Goal: Navigation & Orientation: Understand site structure

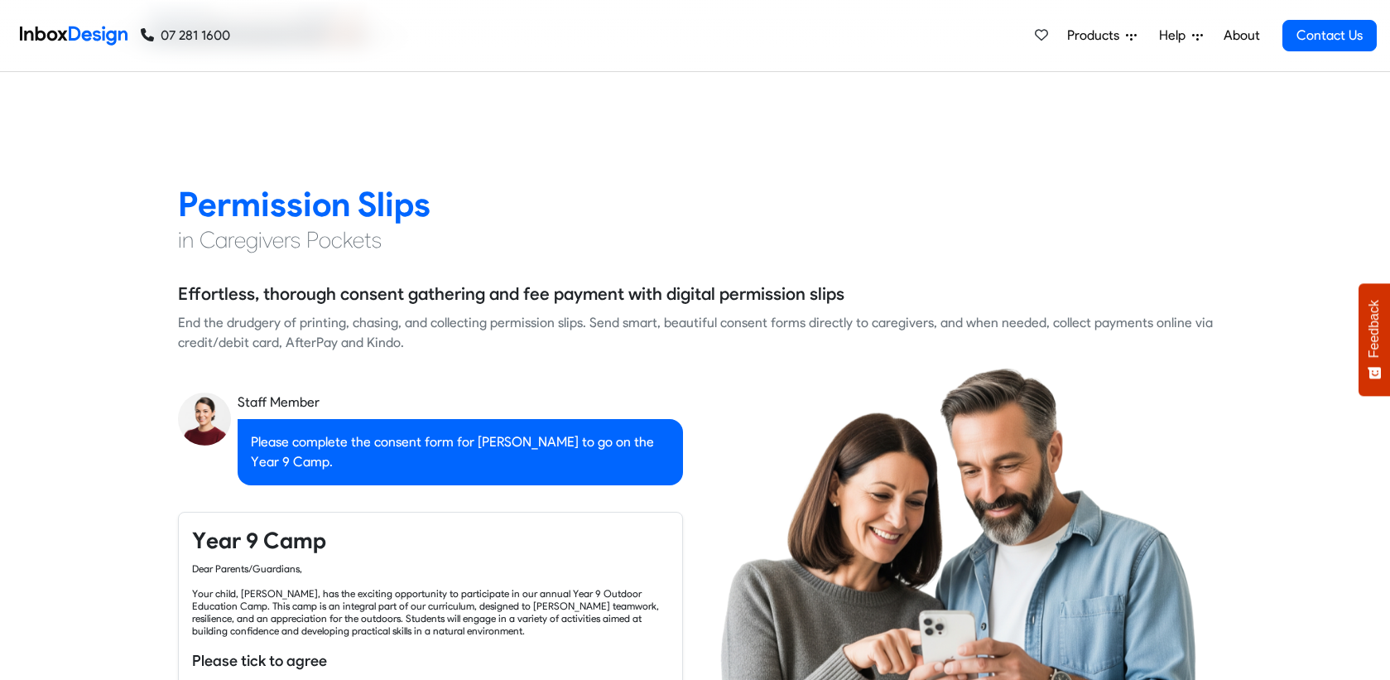
checkbox input "true"
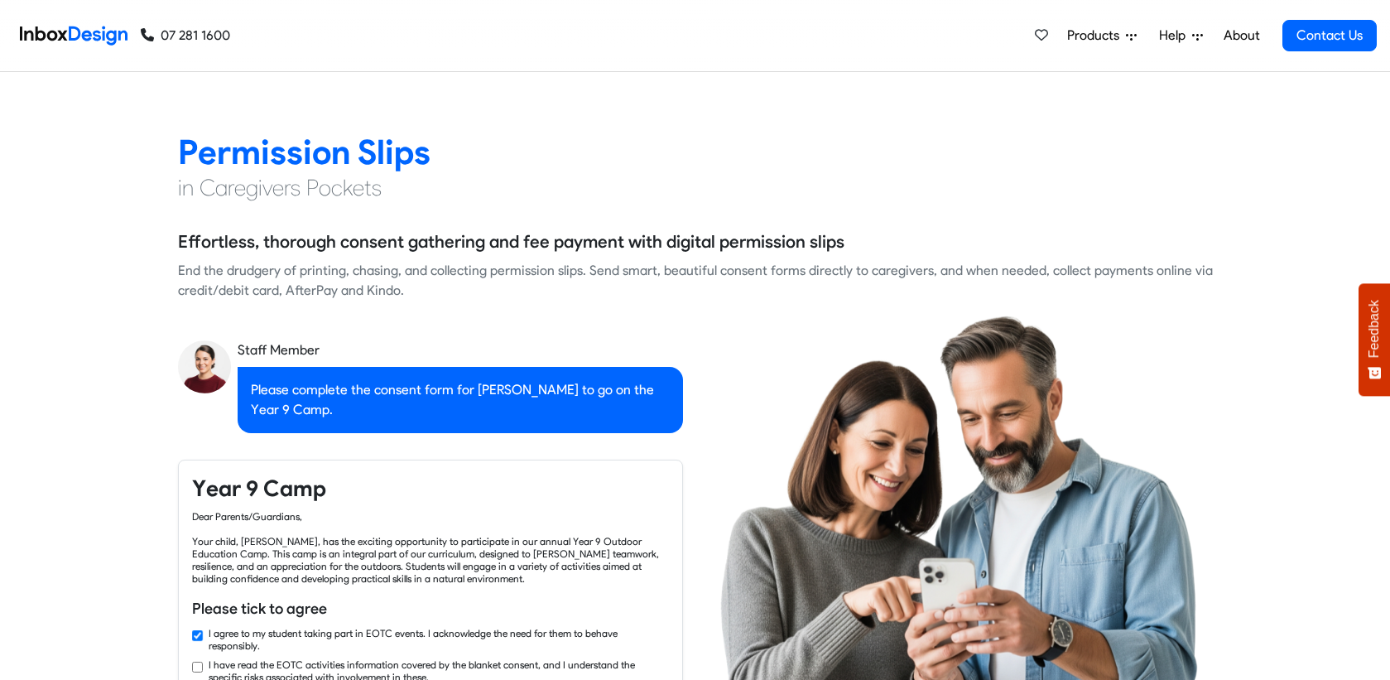
checkbox input "true"
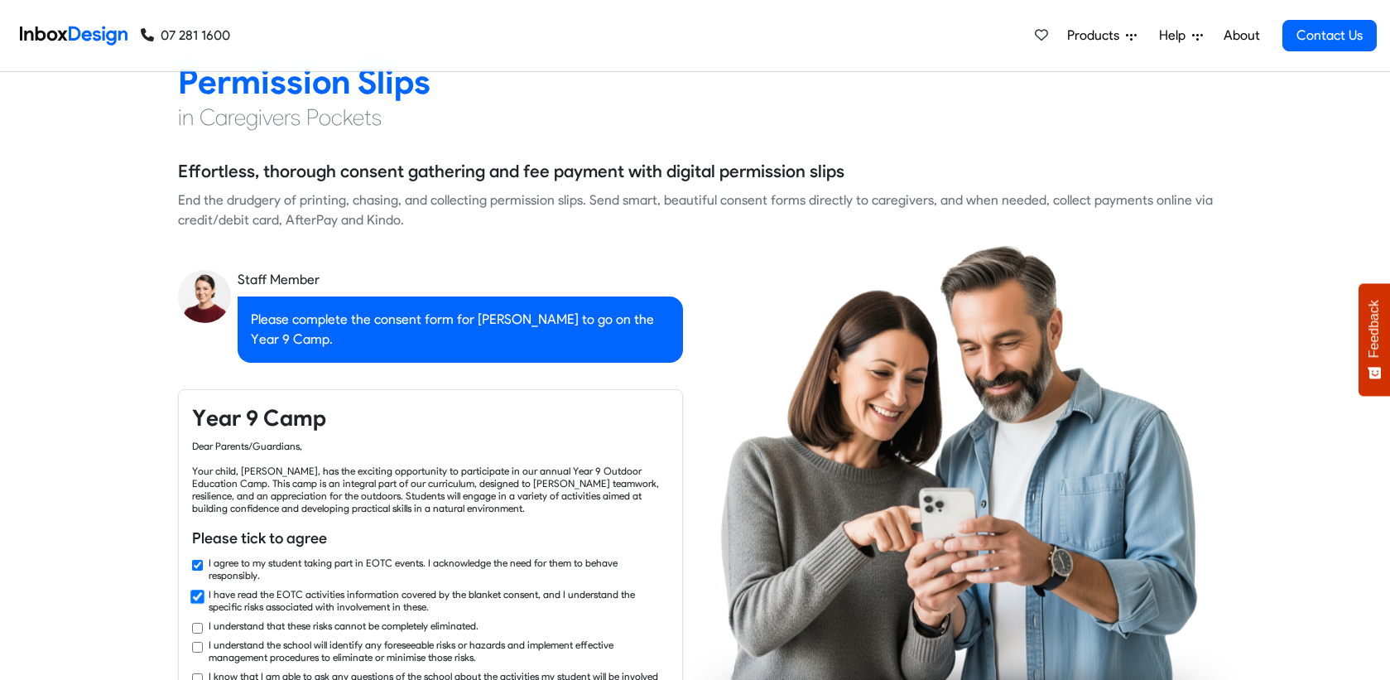
checkbox input "true"
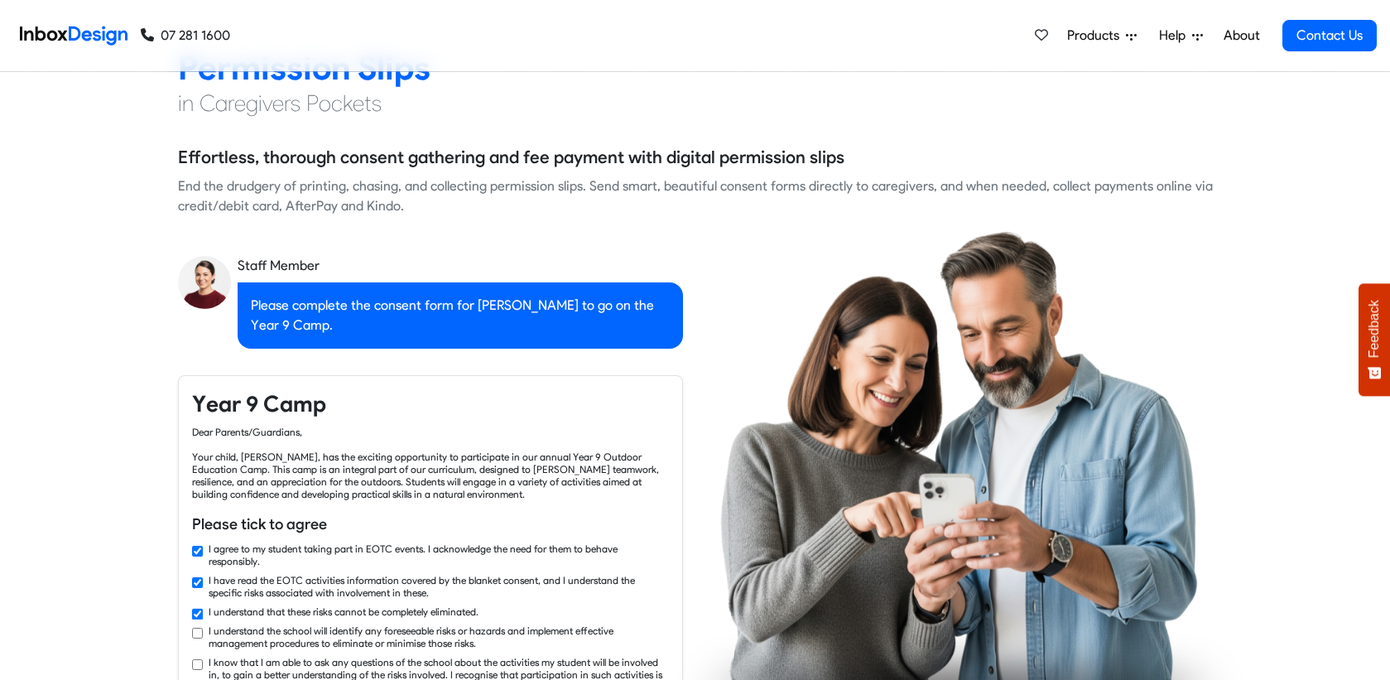
checkbox input "true"
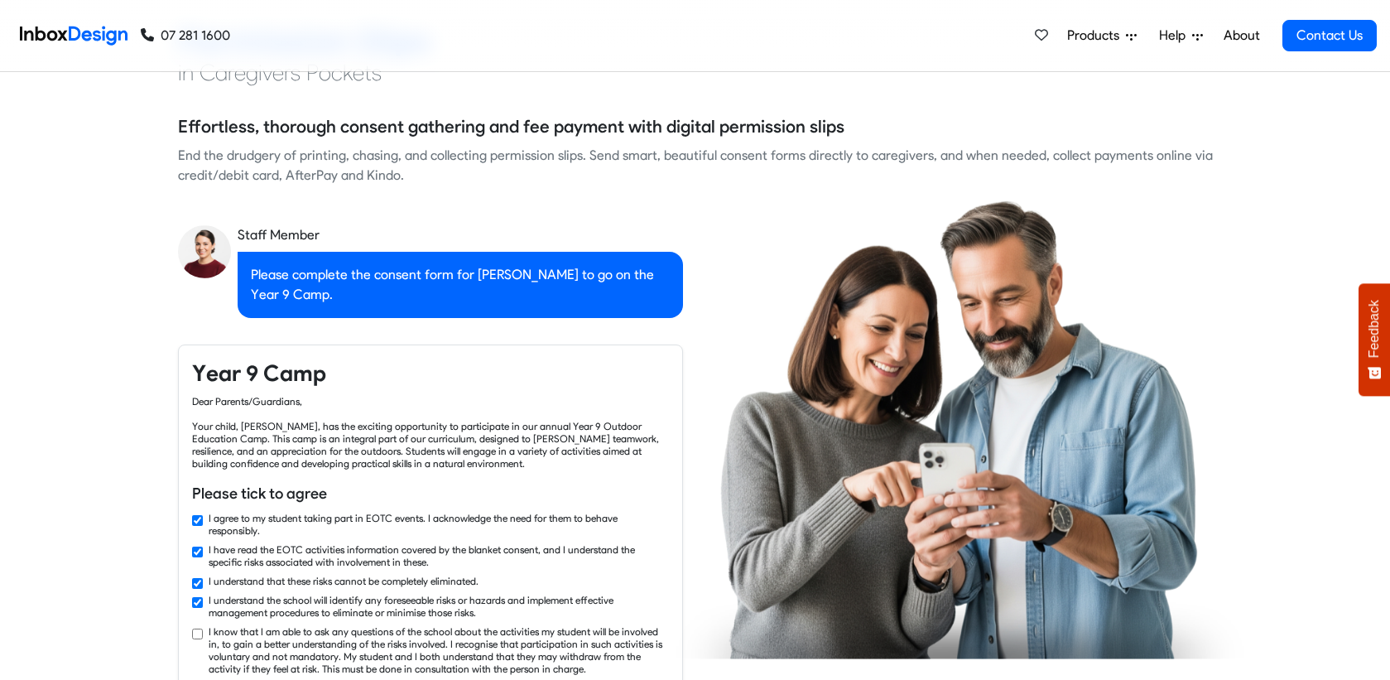
checkbox input "true"
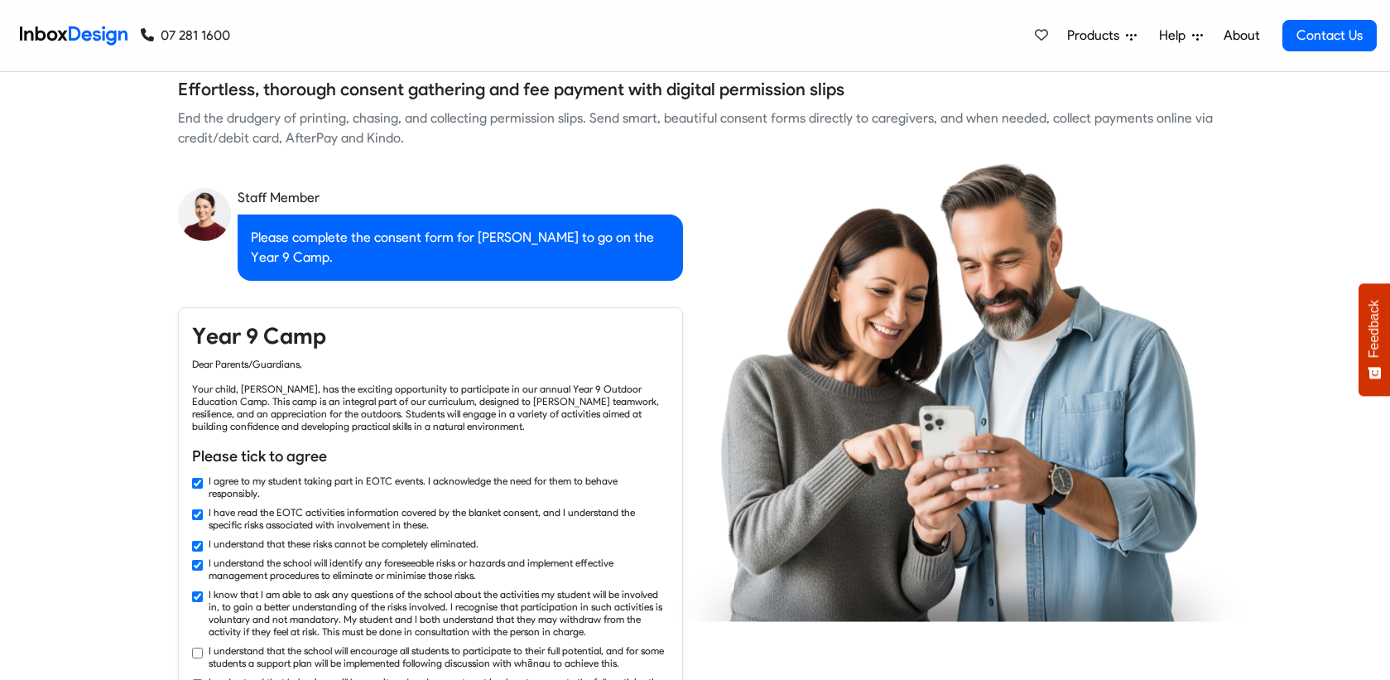
checkbox input "true"
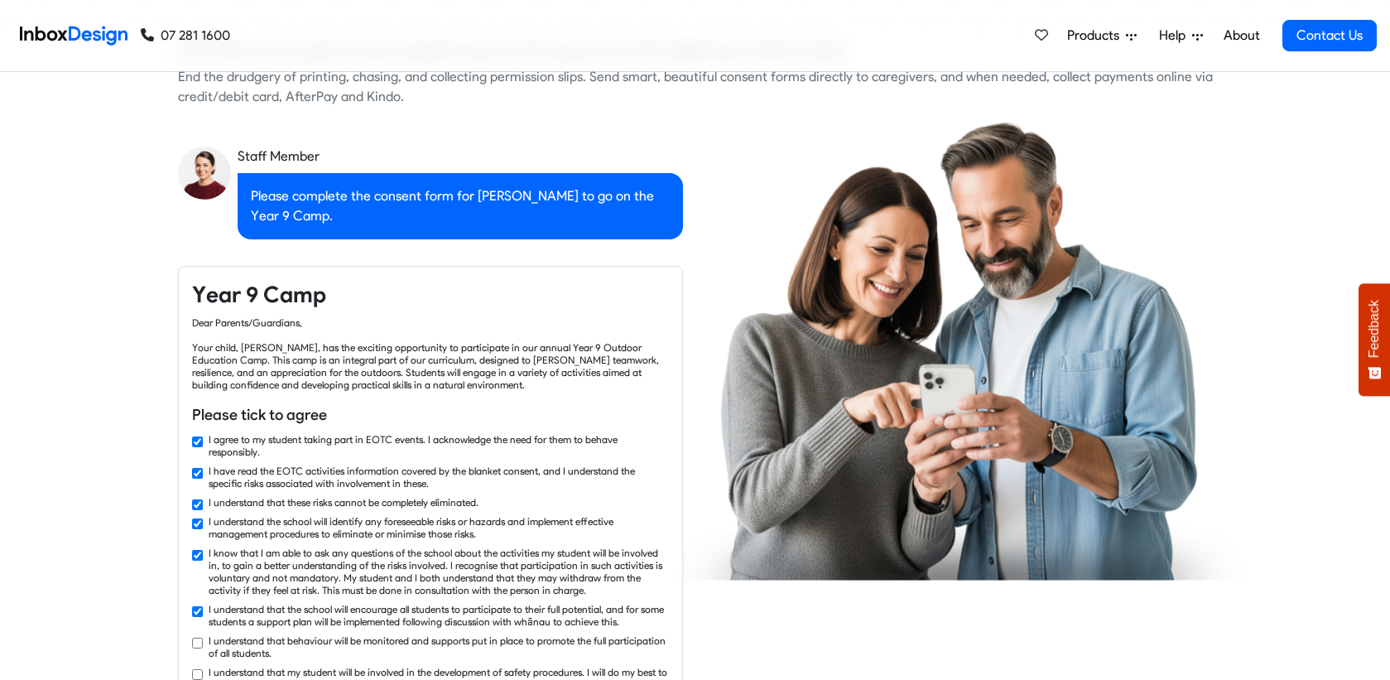
checkbox input "true"
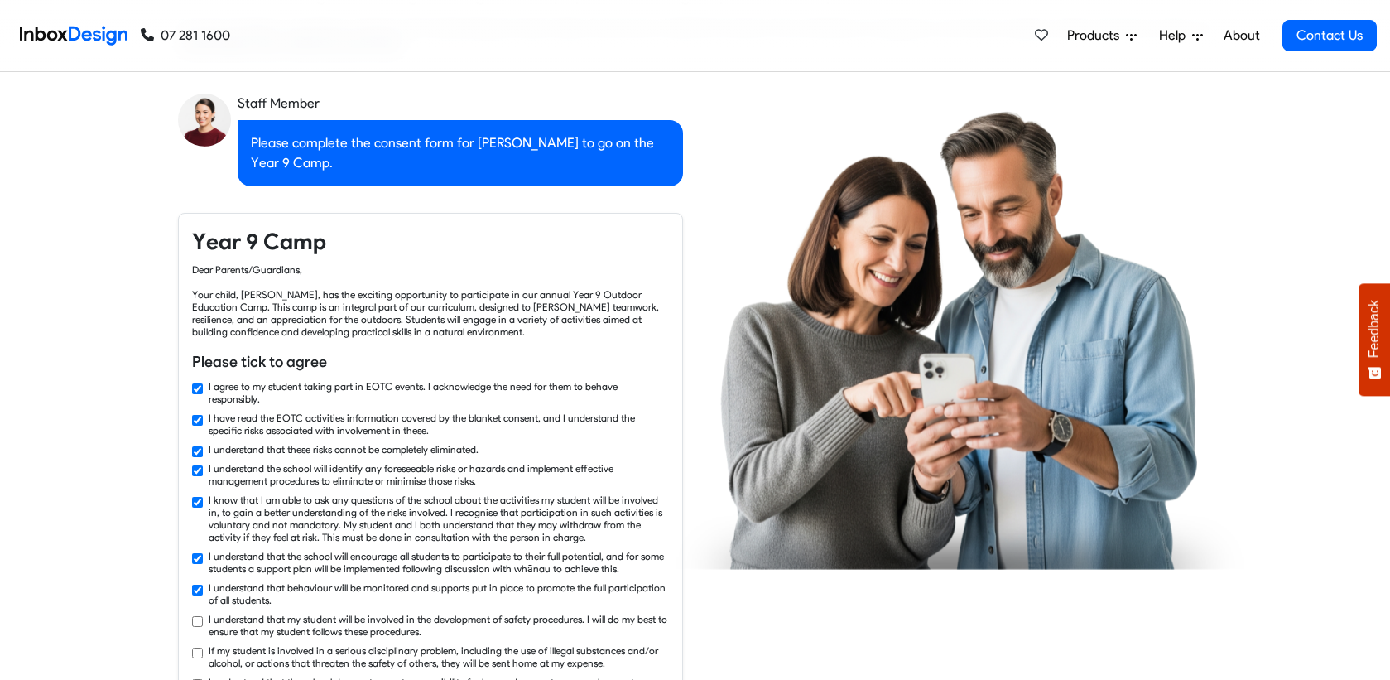
checkbox input "true"
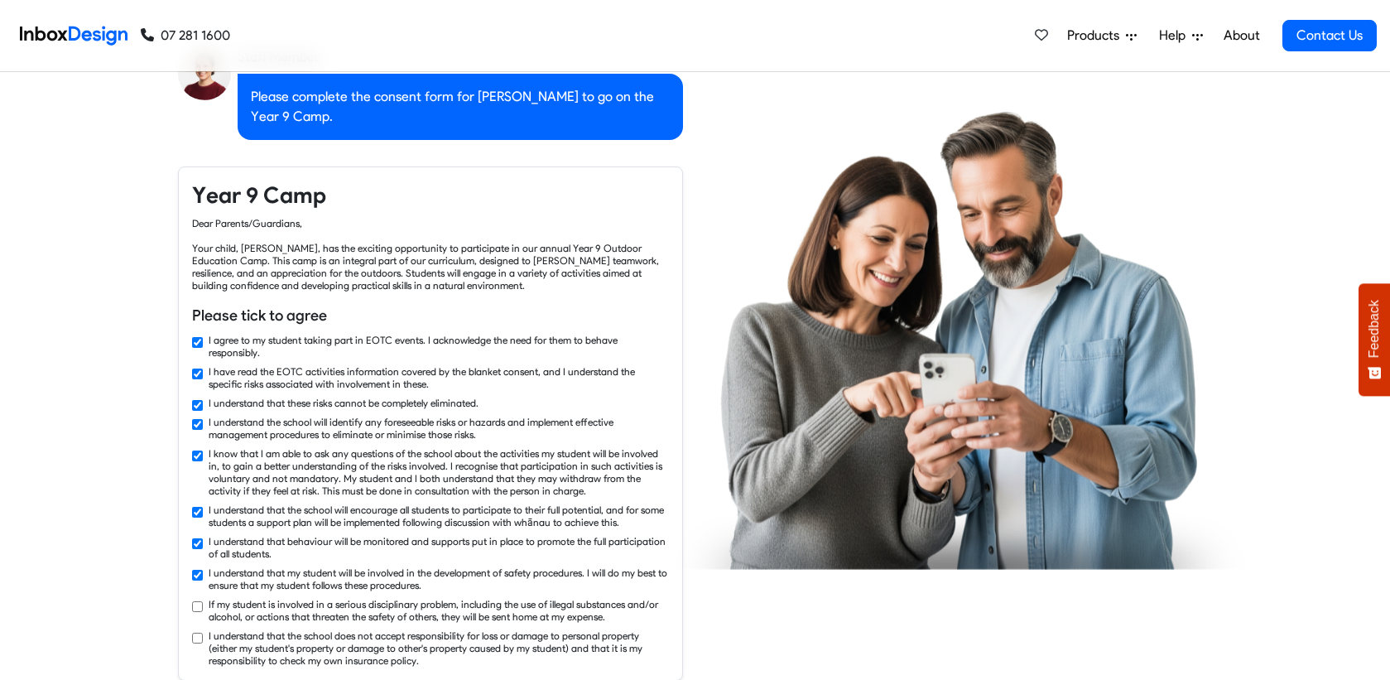
checkbox input "true"
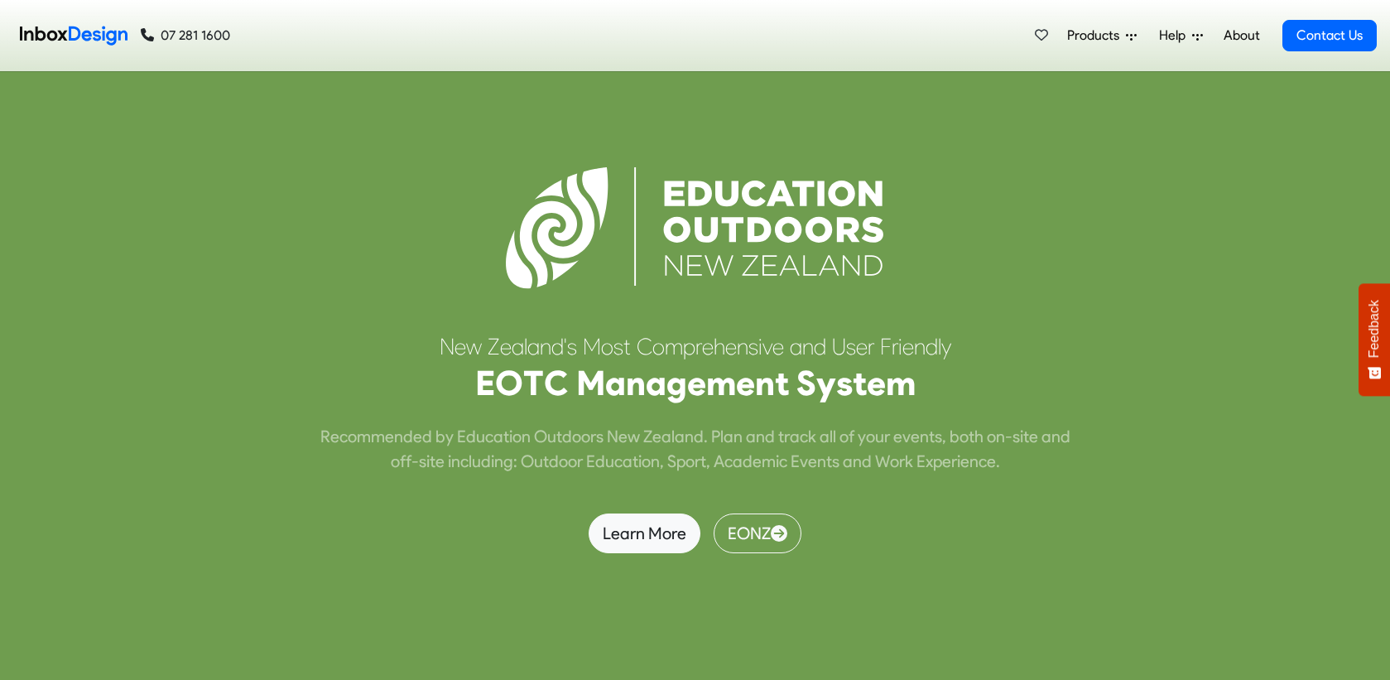
scroll to position [4304, 0]
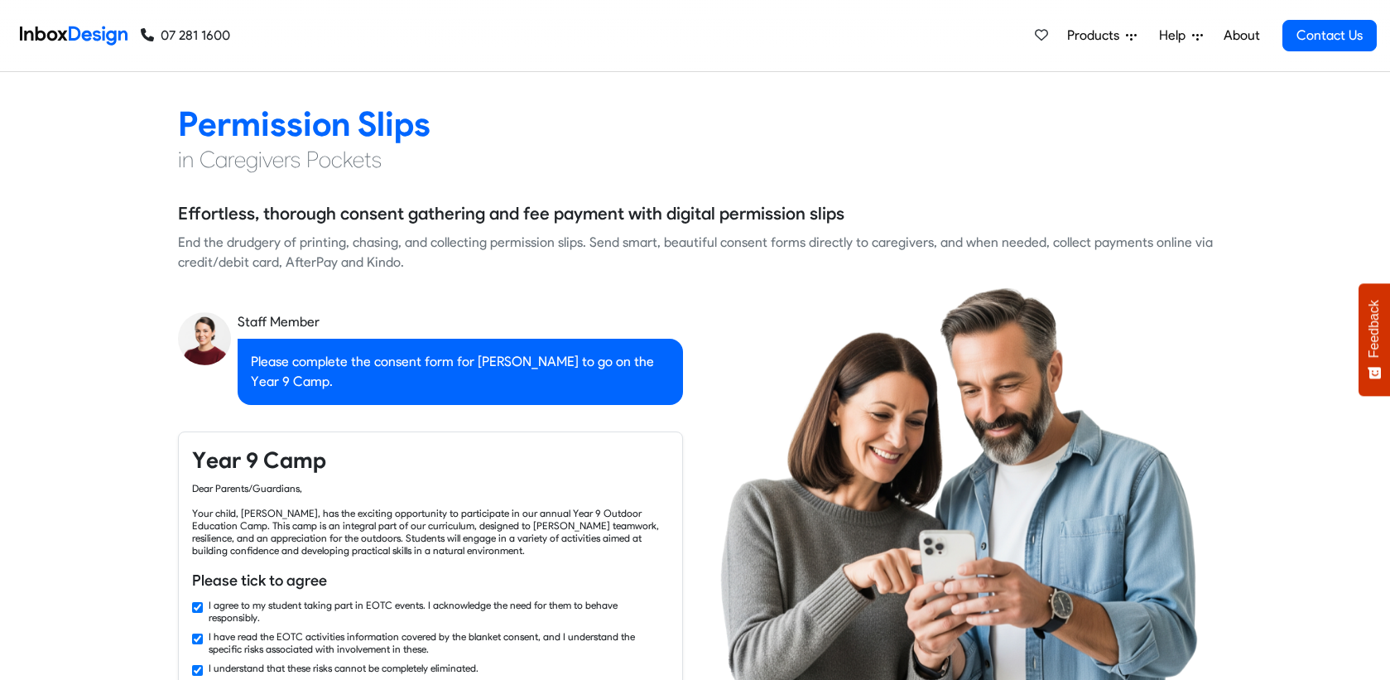
checkbox input "false"
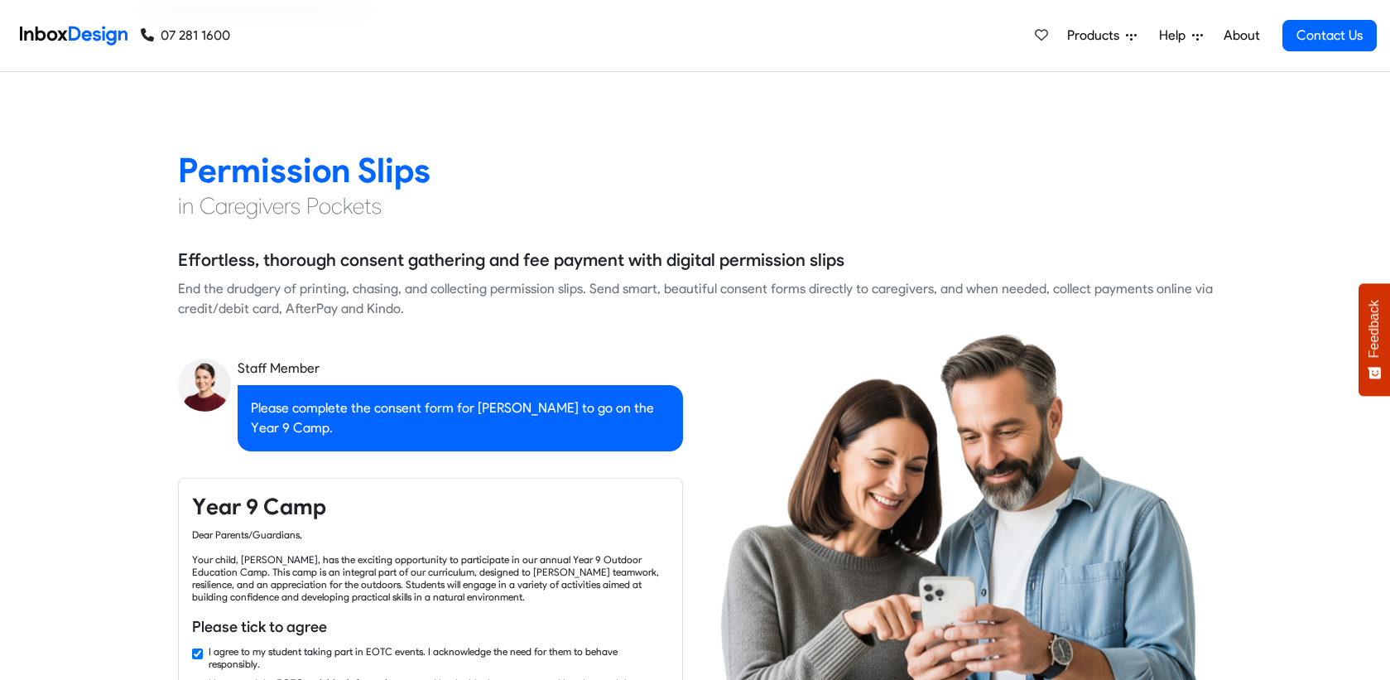
checkbox input "false"
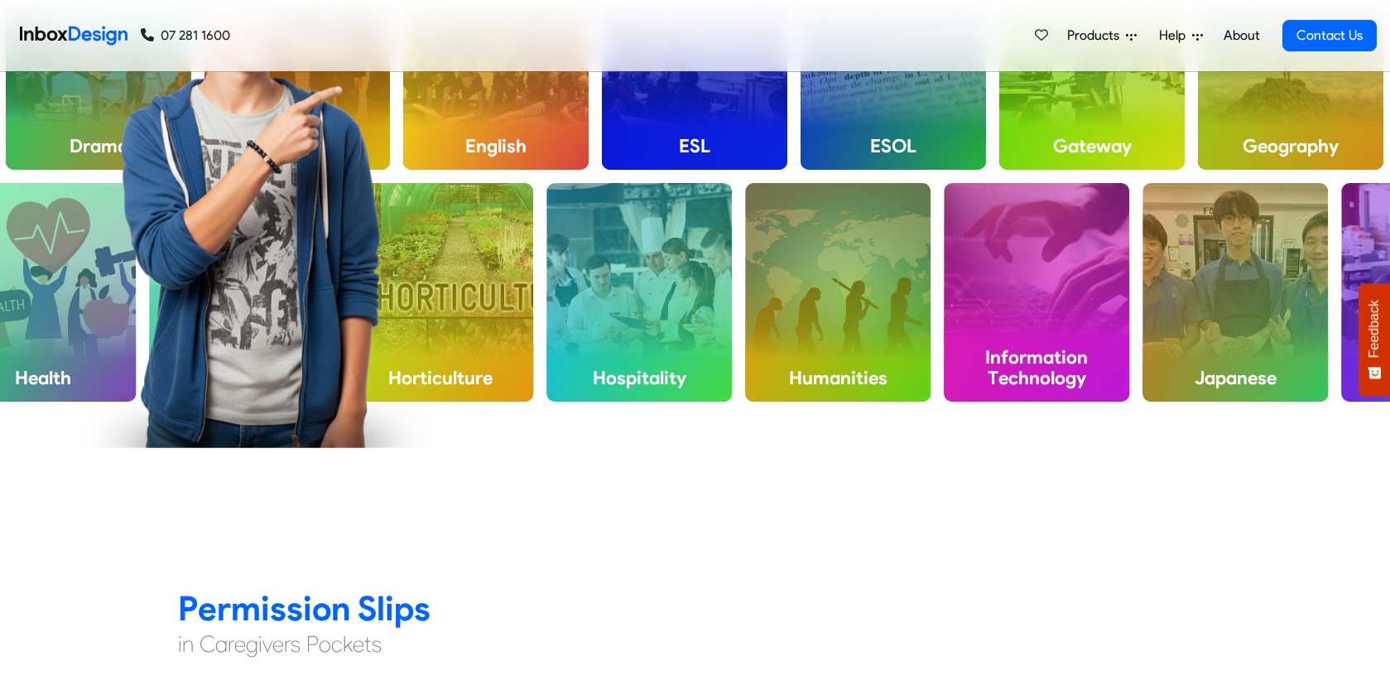
checkbox input "false"
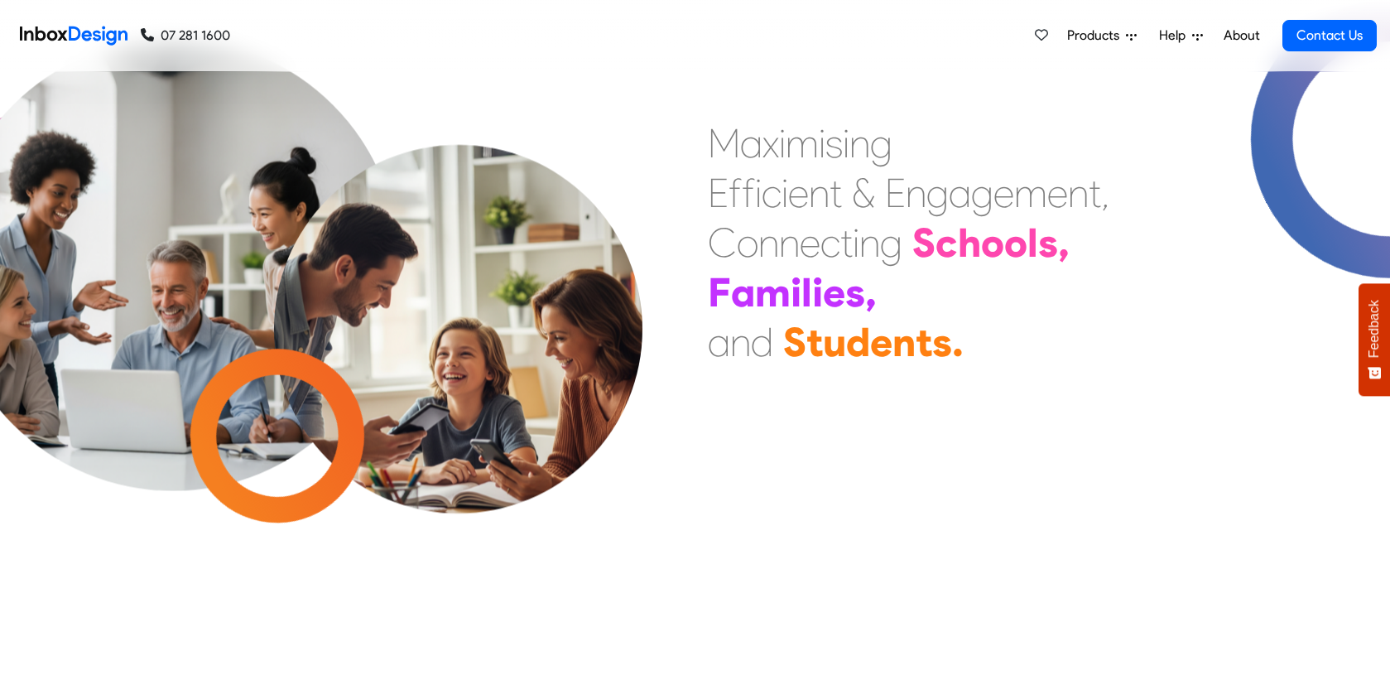
checkbox input "false"
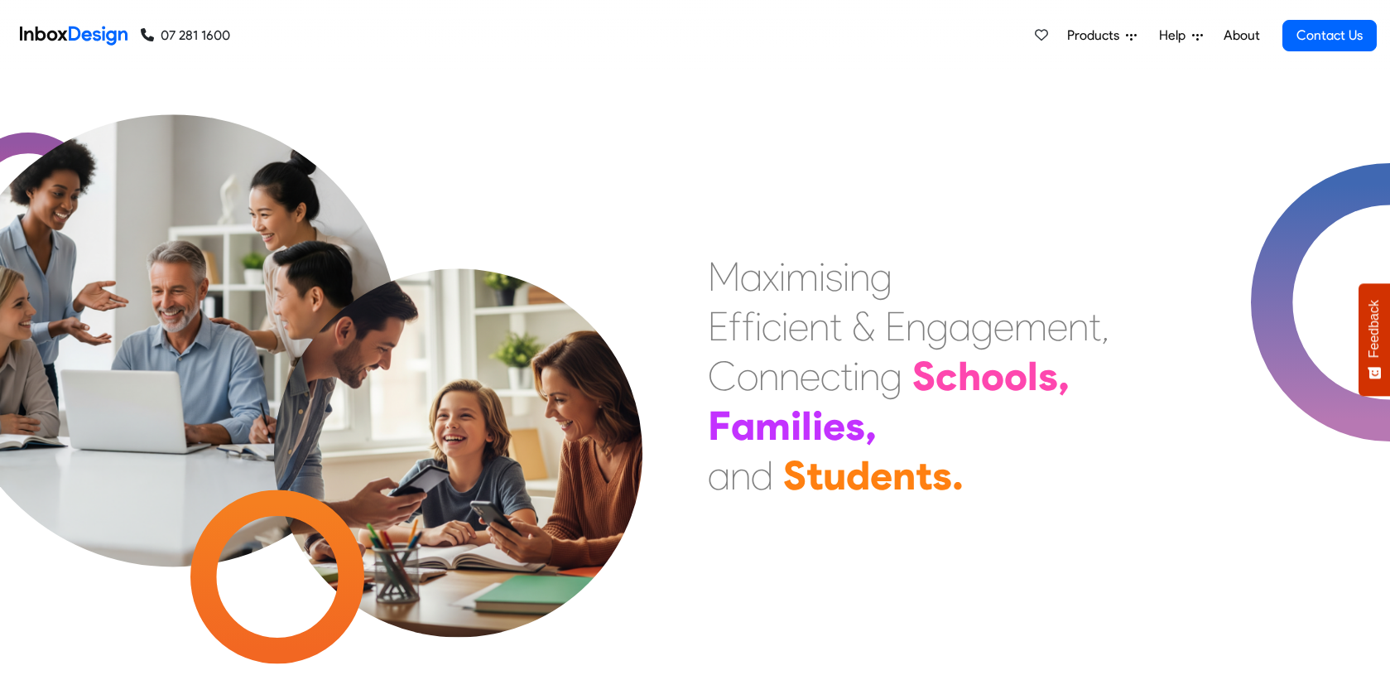
click at [1245, 34] on link "About" at bounding box center [1242, 35] width 46 height 33
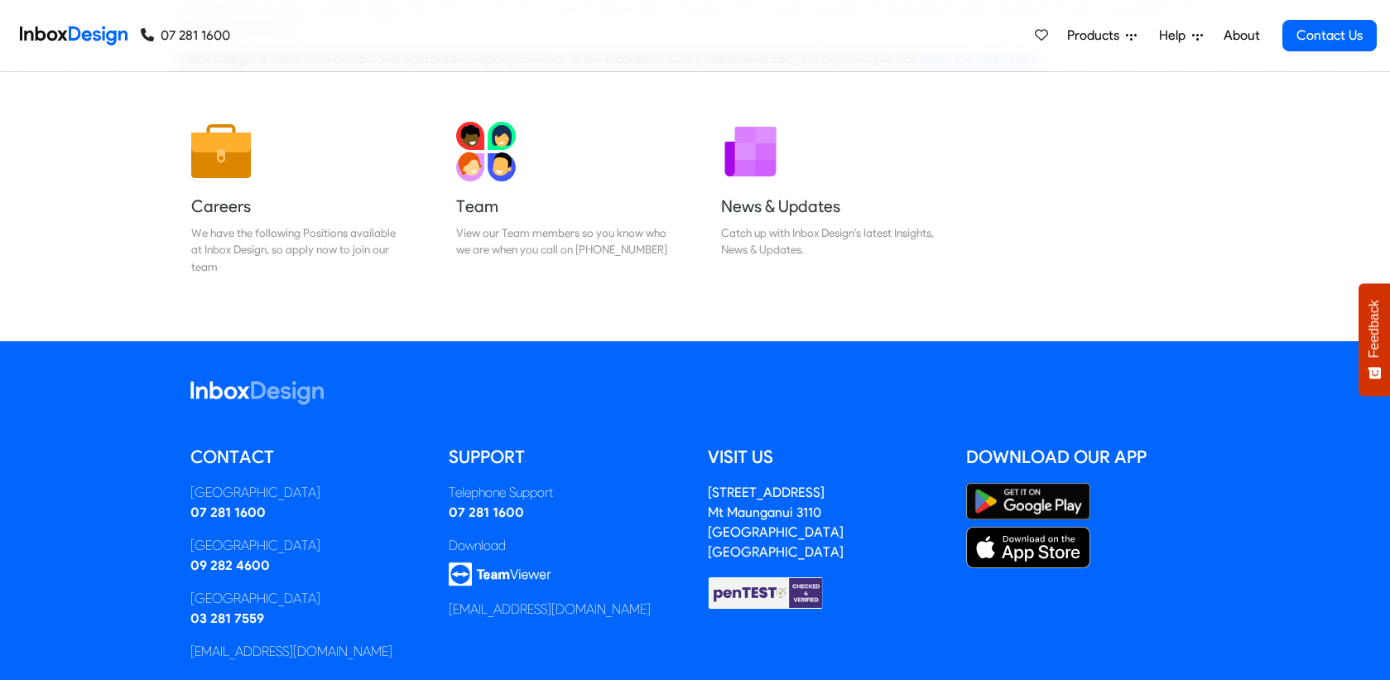
scroll to position [229, 0]
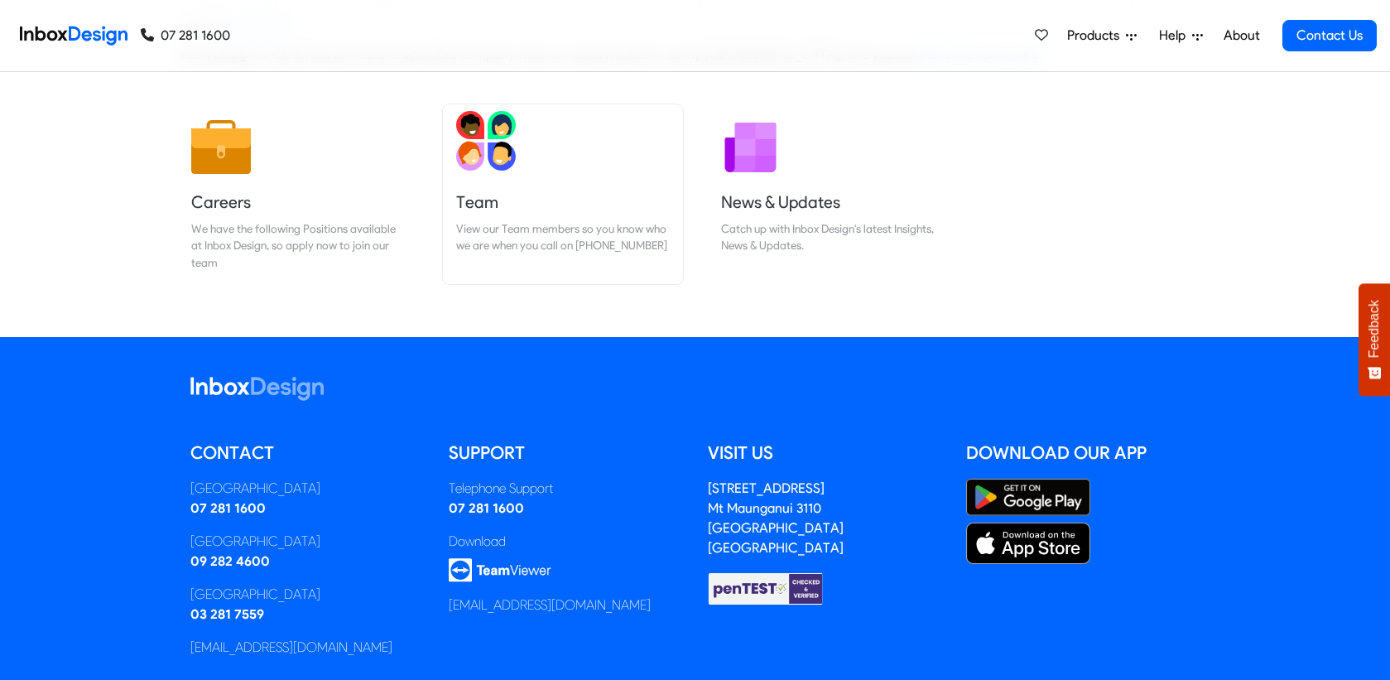
click at [528, 210] on h5 "Team" at bounding box center [563, 201] width 214 height 23
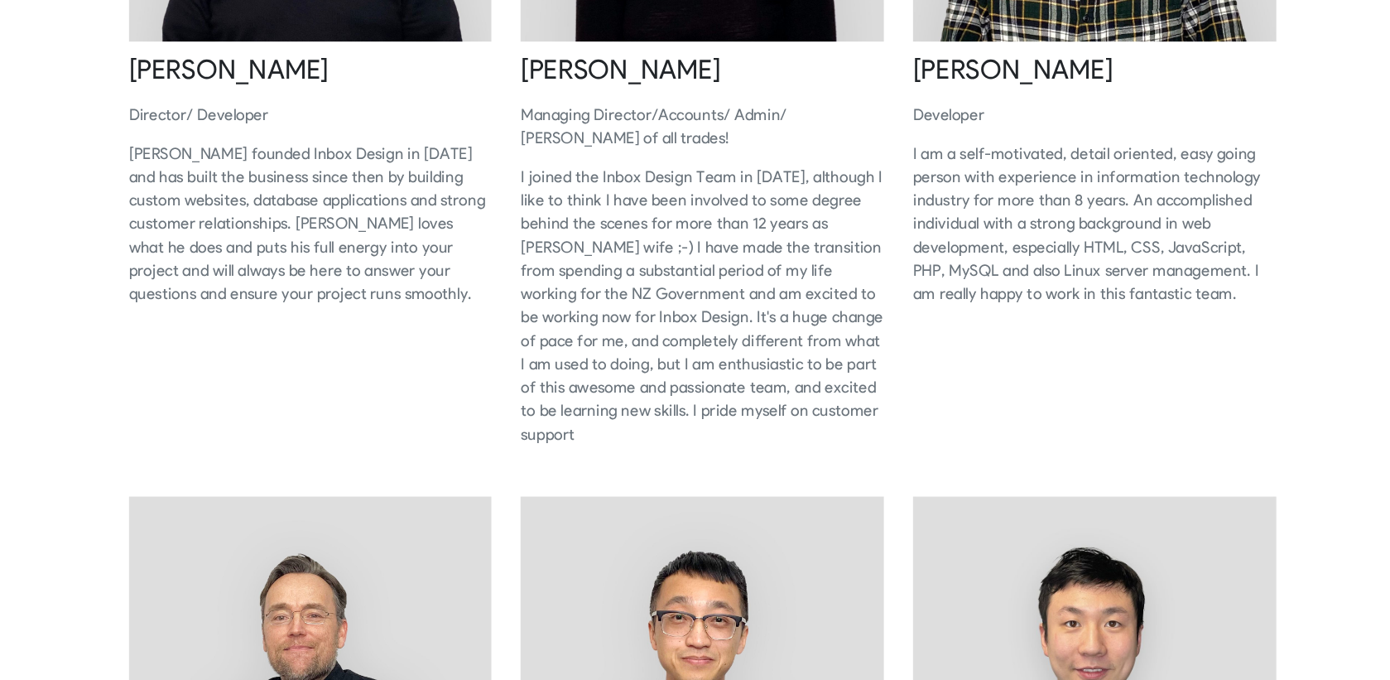
scroll to position [335, 0]
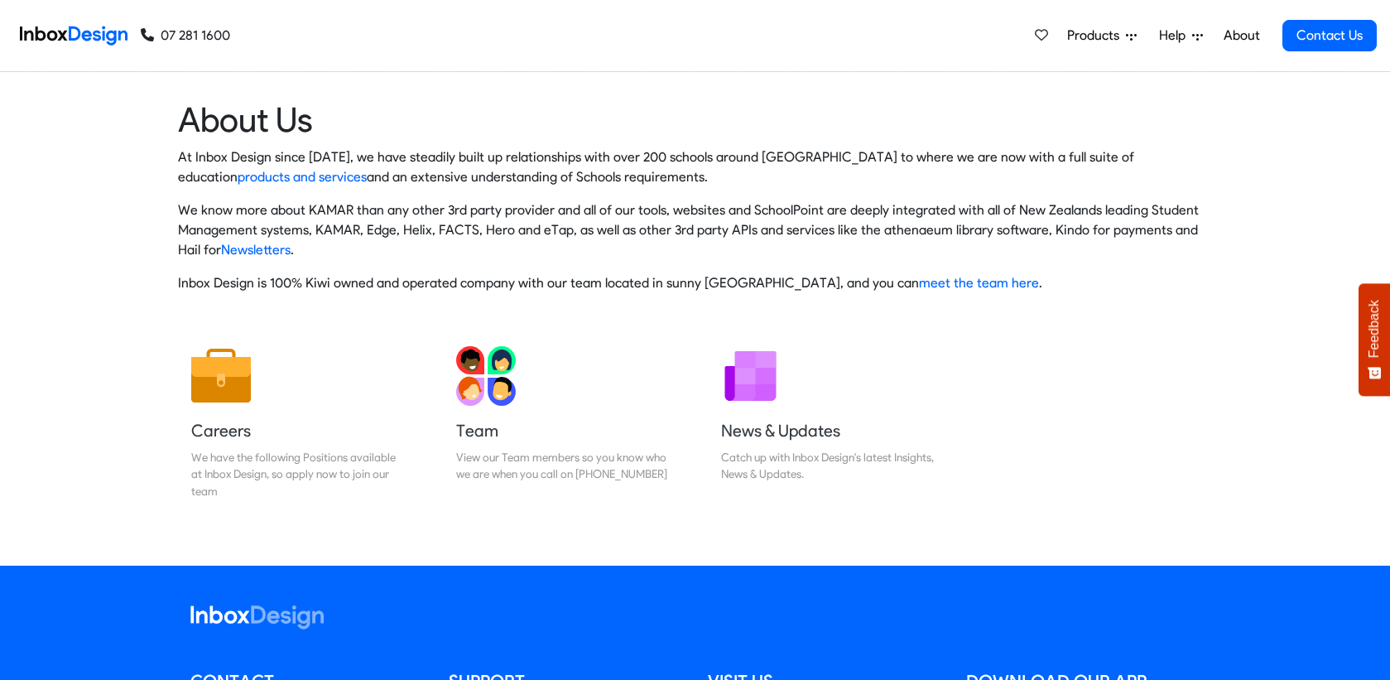
scroll to position [229, 0]
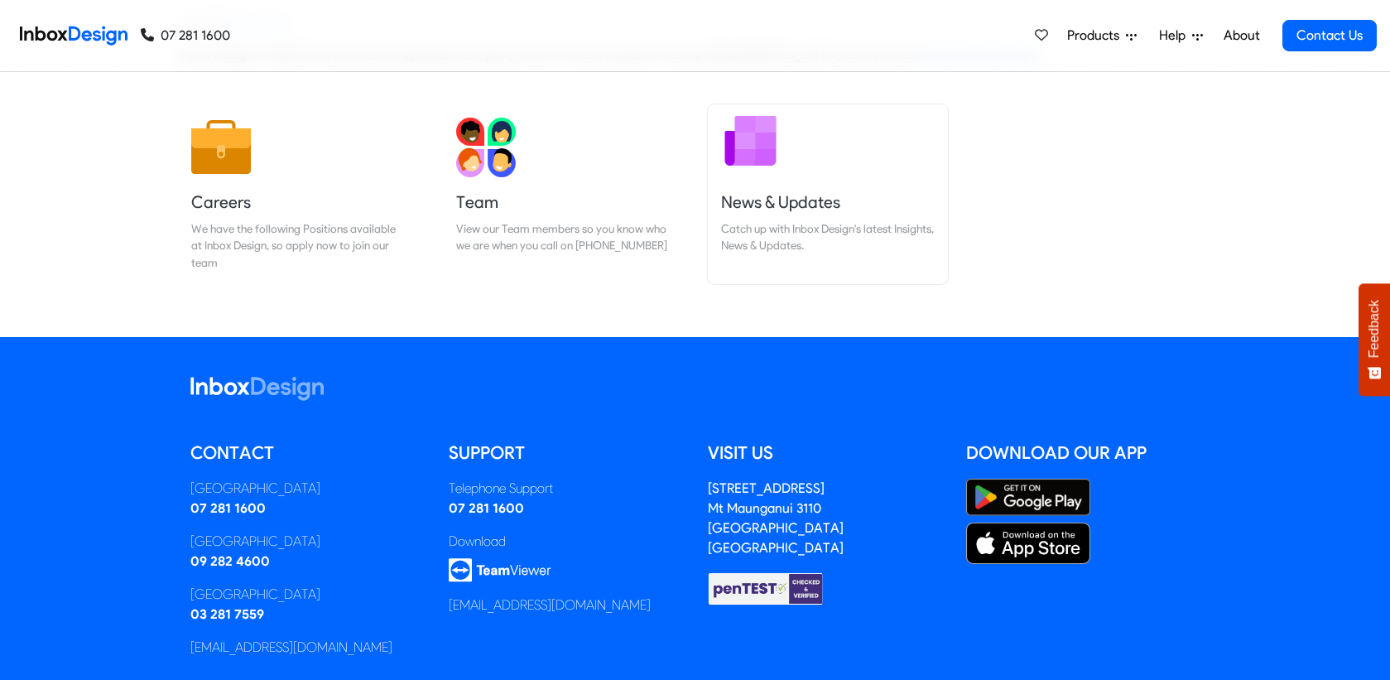
click at [792, 225] on div "Catch up with Inbox Design's latest Insights, News & Updates." at bounding box center [828, 237] width 214 height 34
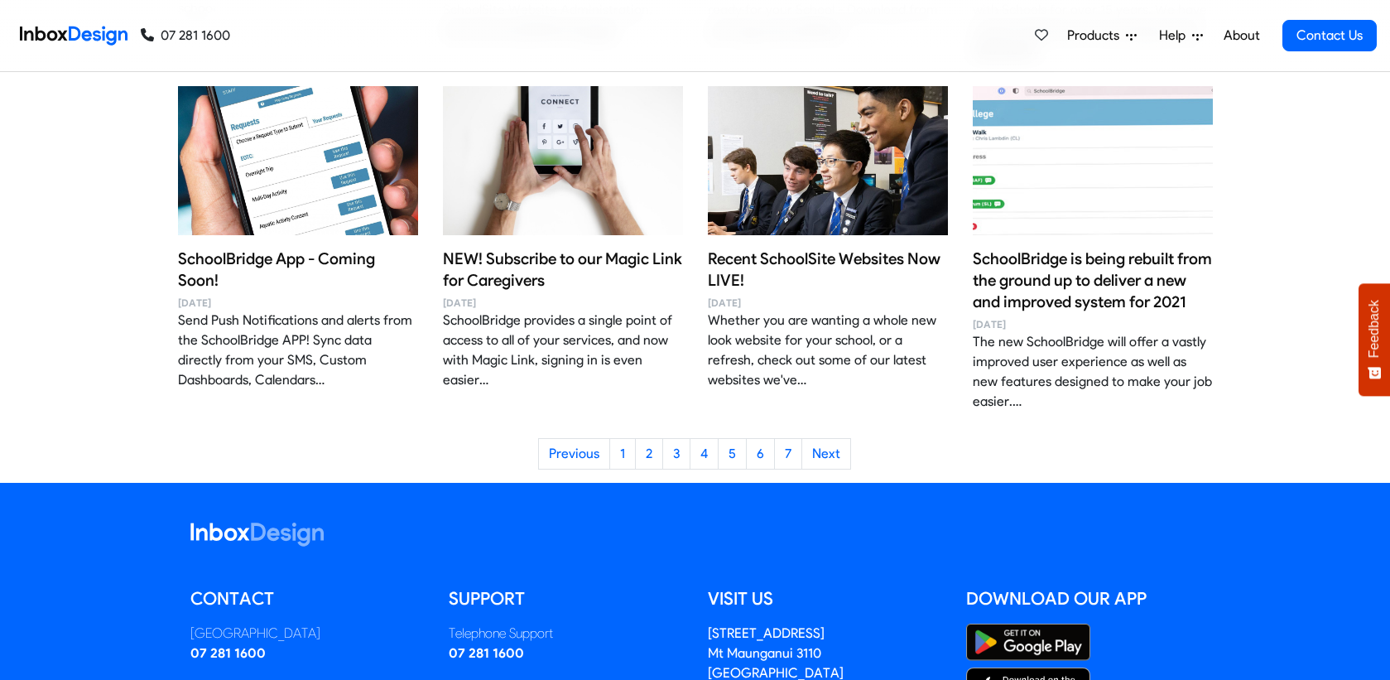
scroll to position [1505, 0]
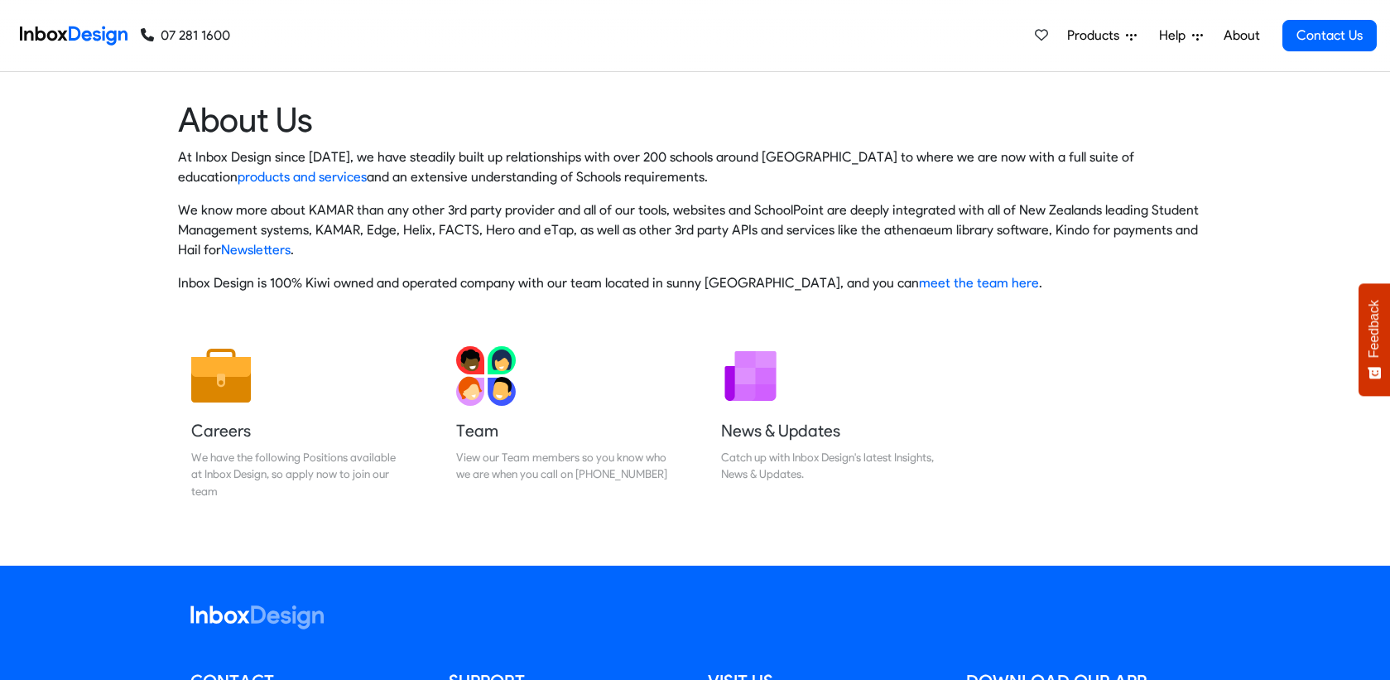
click at [1123, 34] on span "Products" at bounding box center [1096, 36] width 59 height 20
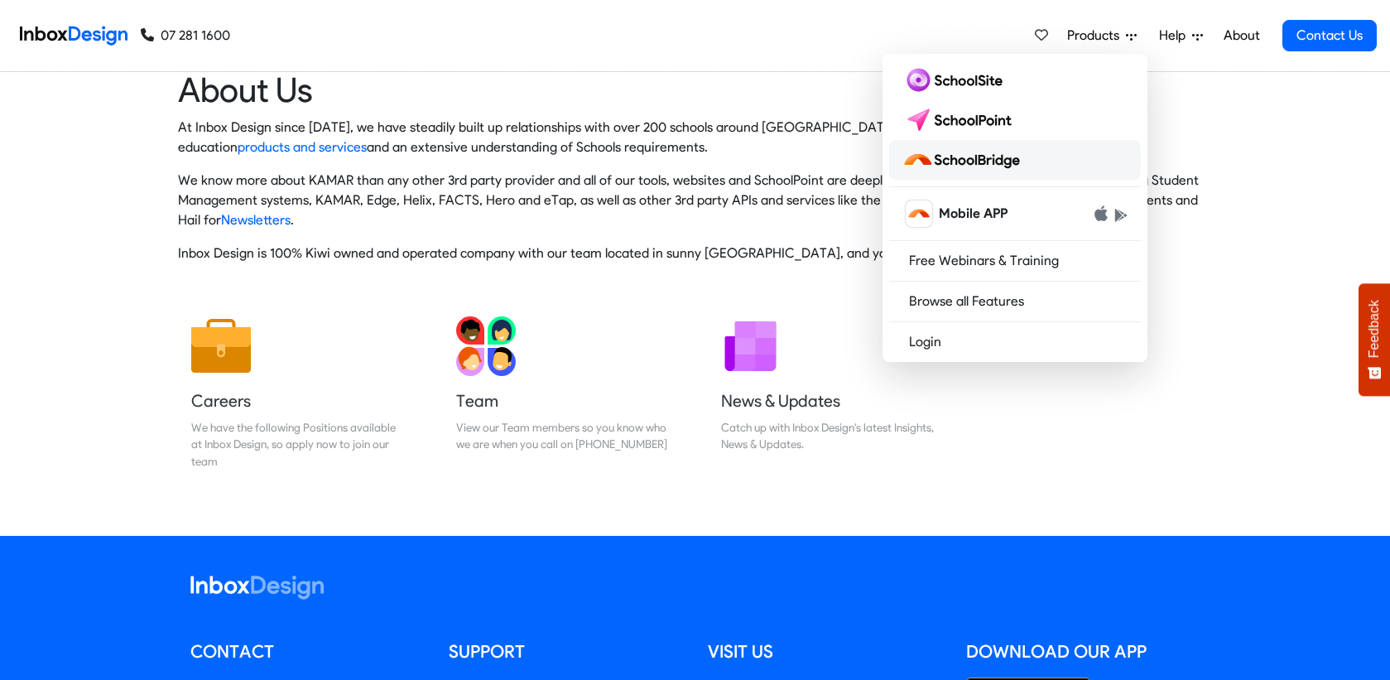
scroll to position [32, 0]
